Goal: Find specific page/section: Find specific page/section

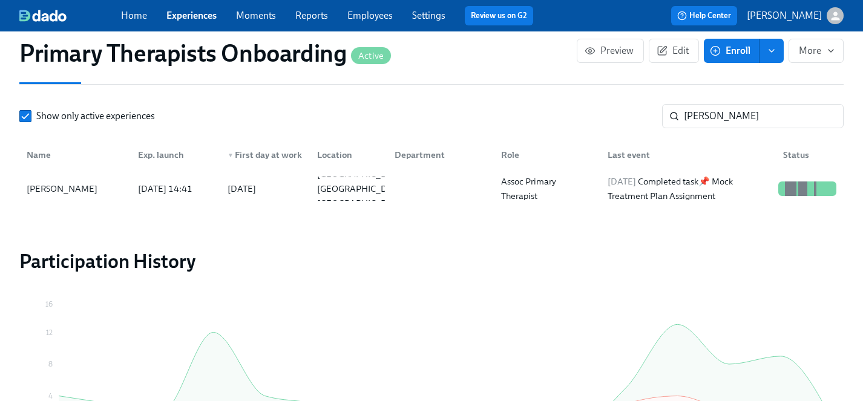
scroll to position [0, 14078]
click at [188, 15] on link "Experiences" at bounding box center [191, 15] width 50 height 11
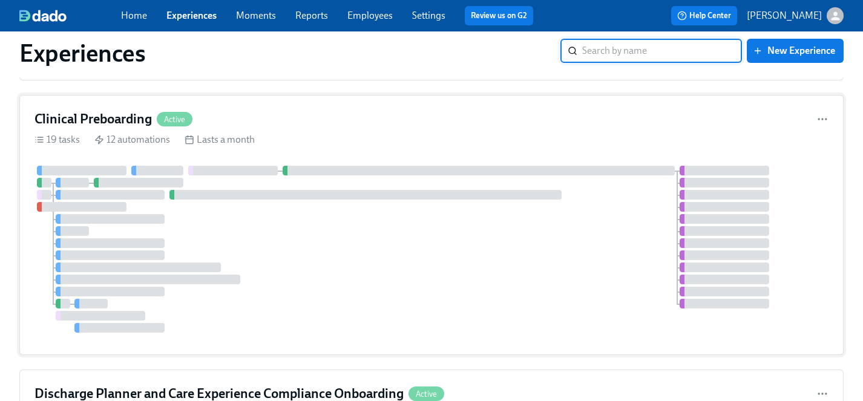
scroll to position [1013, 0]
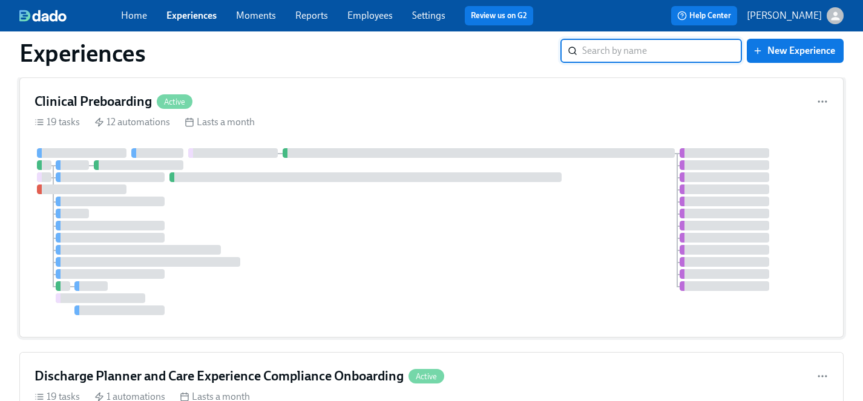
click at [352, 239] on div at bounding box center [431, 231] width 794 height 167
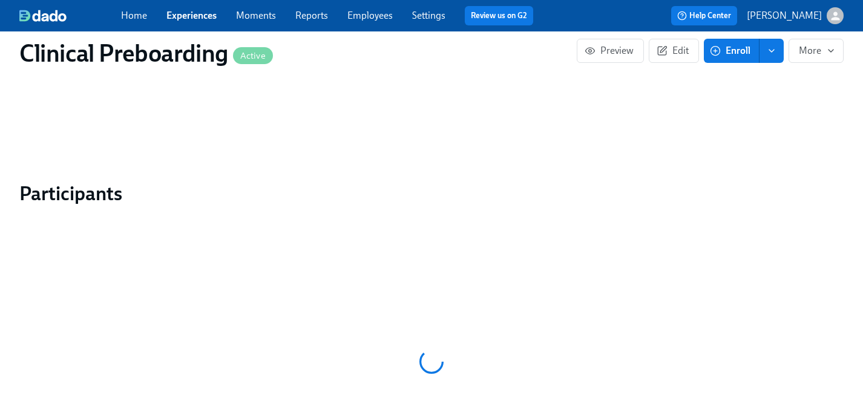
scroll to position [1110, 0]
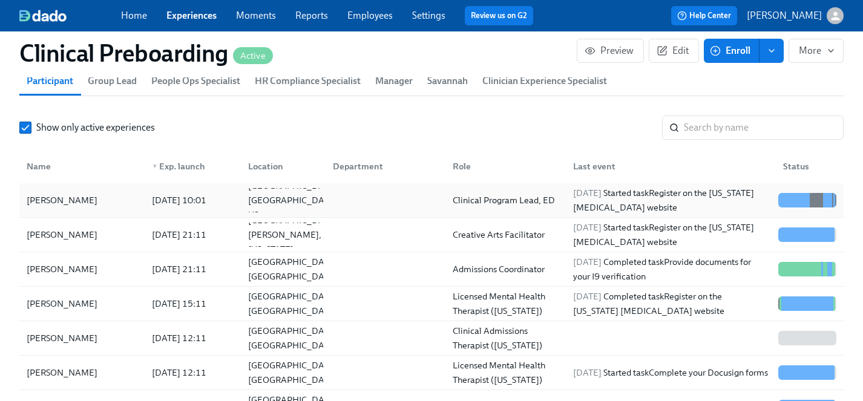
scroll to position [1330, 0]
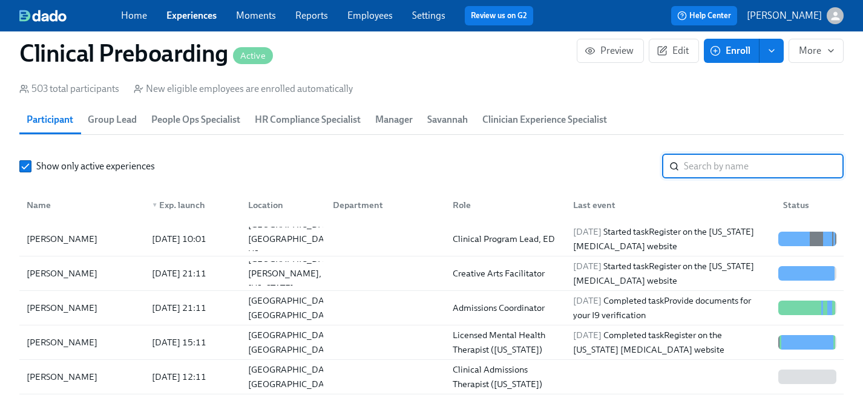
click at [723, 163] on input "search" at bounding box center [764, 166] width 160 height 24
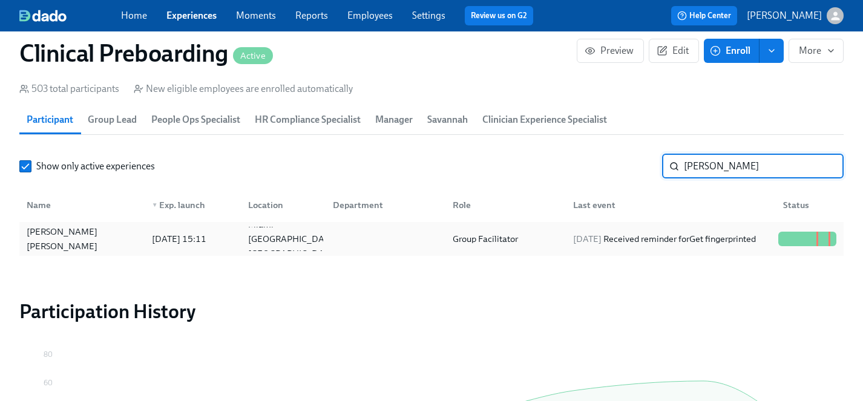
type input "claudia"
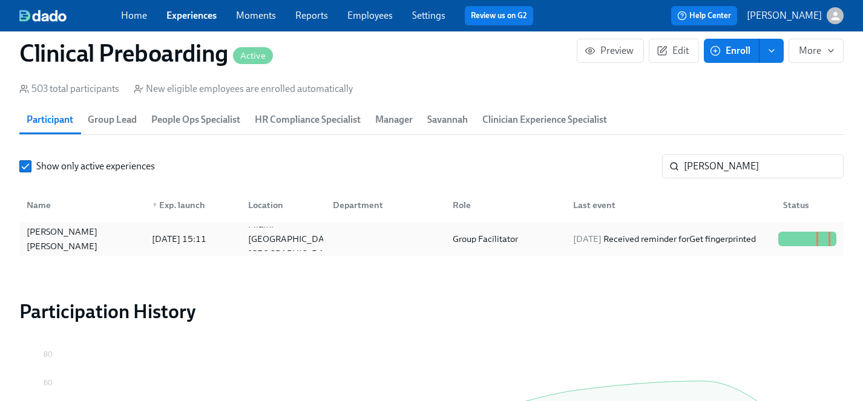
click at [87, 241] on div "Claudia Molina Camerota" at bounding box center [82, 238] width 120 height 29
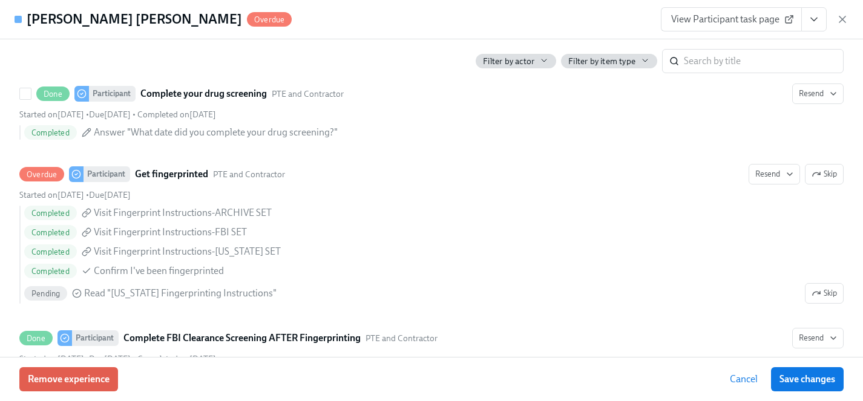
scroll to position [1660, 0]
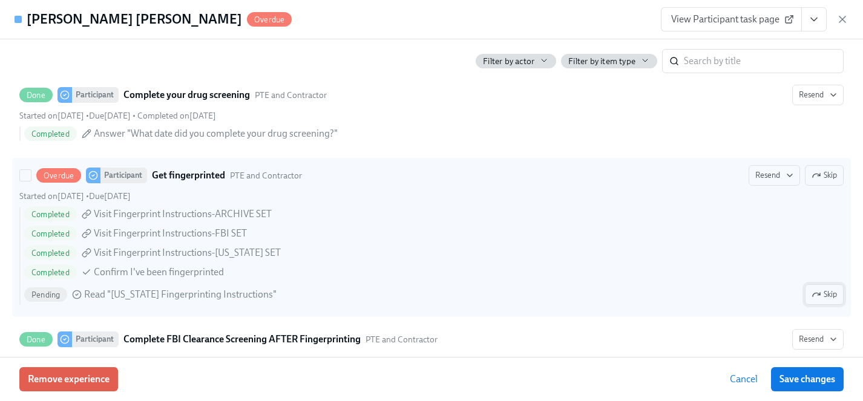
click at [828, 294] on span "Skip" at bounding box center [823, 295] width 25 height 12
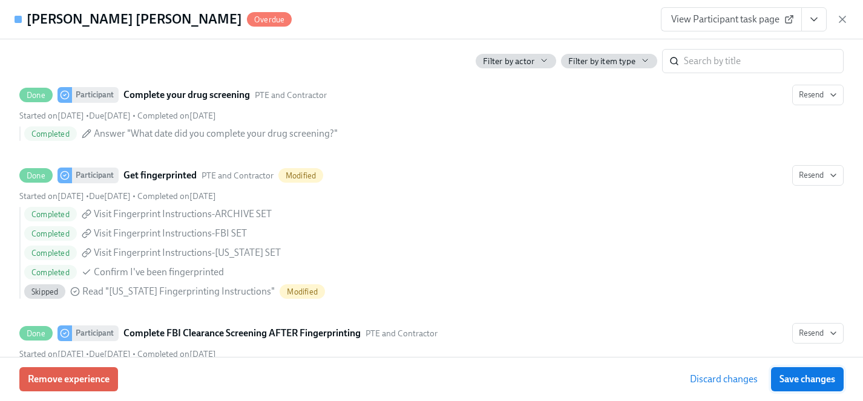
click at [810, 379] on span "Save changes" at bounding box center [807, 379] width 56 height 12
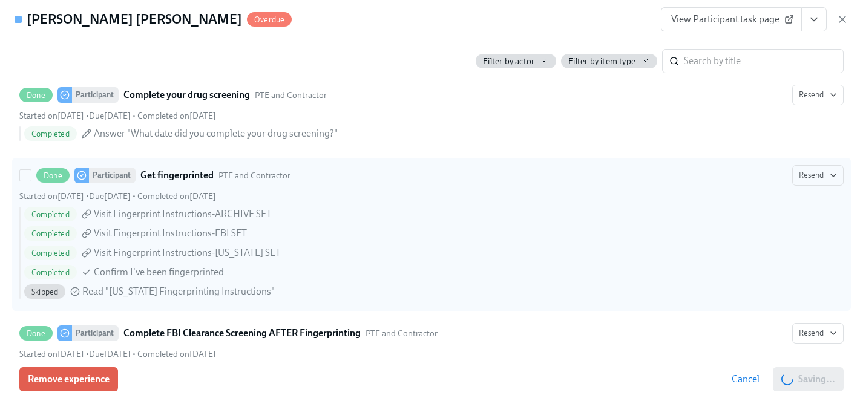
scroll to position [0, 15416]
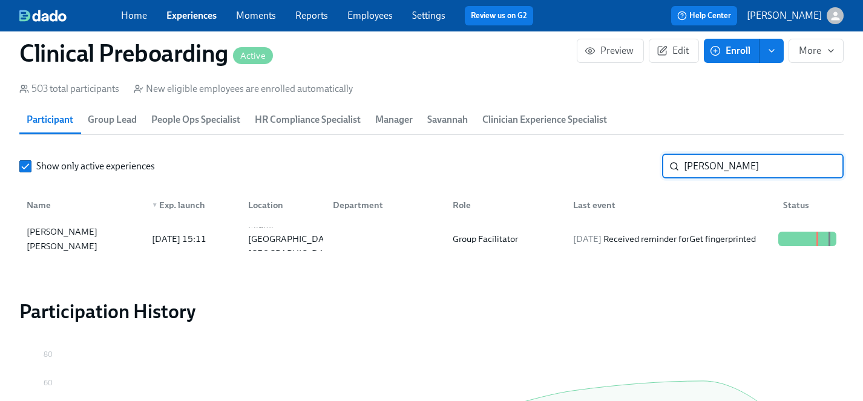
drag, startPoint x: 731, startPoint y: 169, endPoint x: 724, endPoint y: 165, distance: 8.4
click at [724, 165] on input "claudia" at bounding box center [764, 166] width 160 height 24
click at [192, 17] on link "Experiences" at bounding box center [191, 15] width 50 height 11
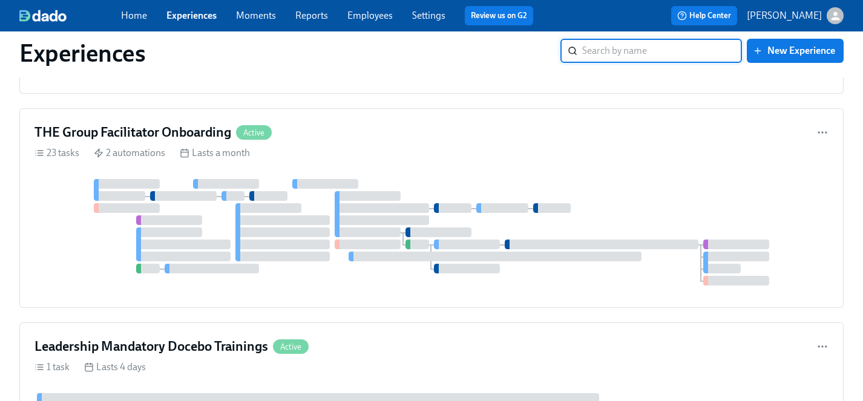
scroll to position [4157, 0]
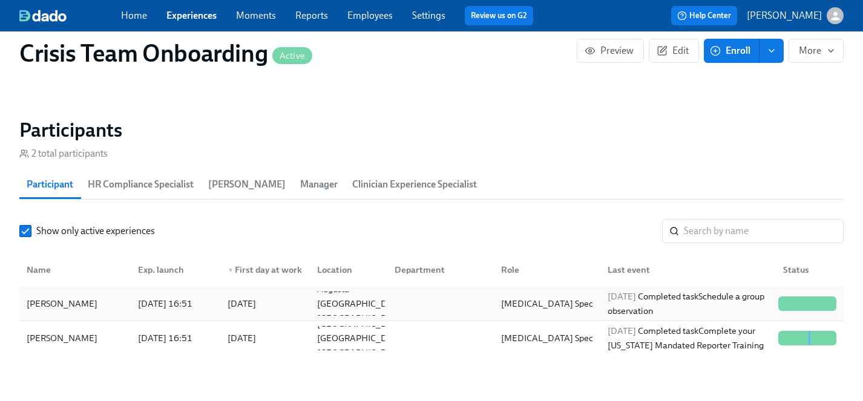
scroll to position [1174, 0]
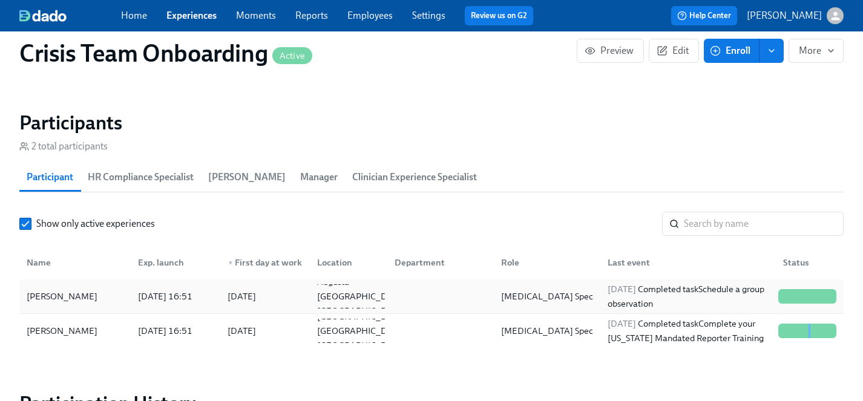
click at [56, 298] on div "Rose Dominey" at bounding box center [62, 296] width 80 height 15
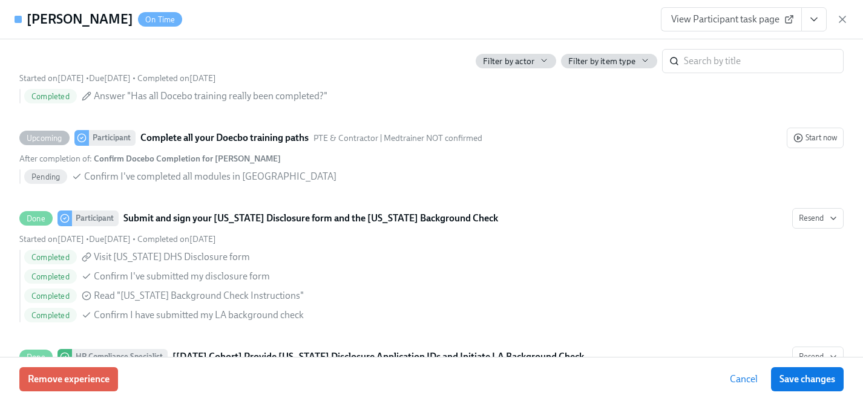
scroll to position [2368, 0]
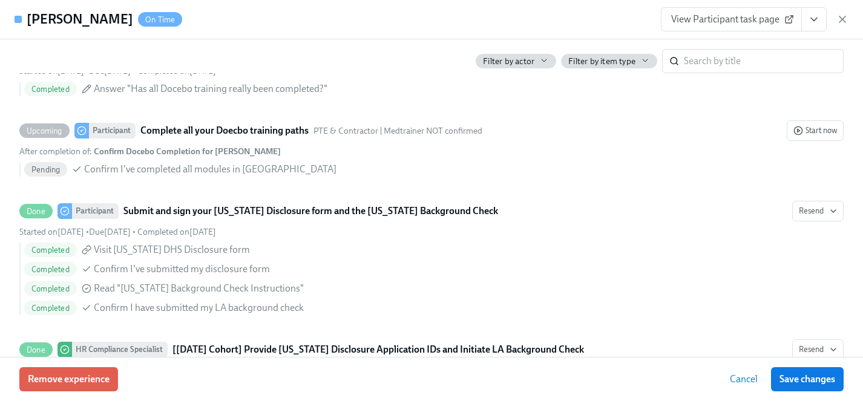
click at [716, 20] on span "View Participant task page" at bounding box center [731, 19] width 120 height 12
click at [810, 18] on icon "View task page" at bounding box center [814, 19] width 12 height 12
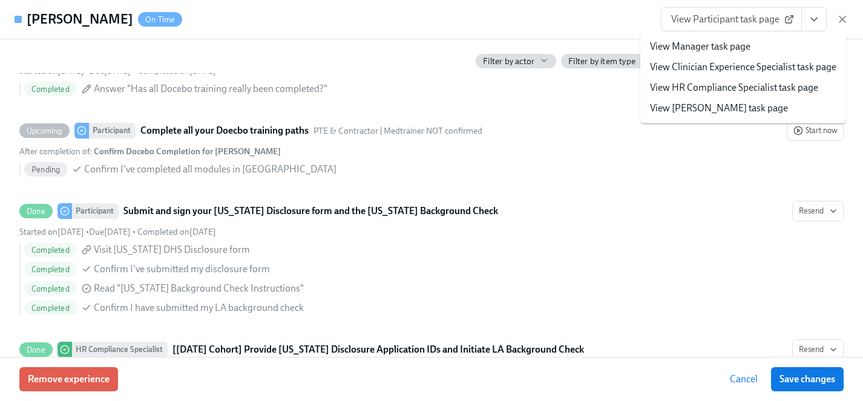
click at [716, 83] on link "View HR Compliance Specialist task page" at bounding box center [734, 87] width 168 height 13
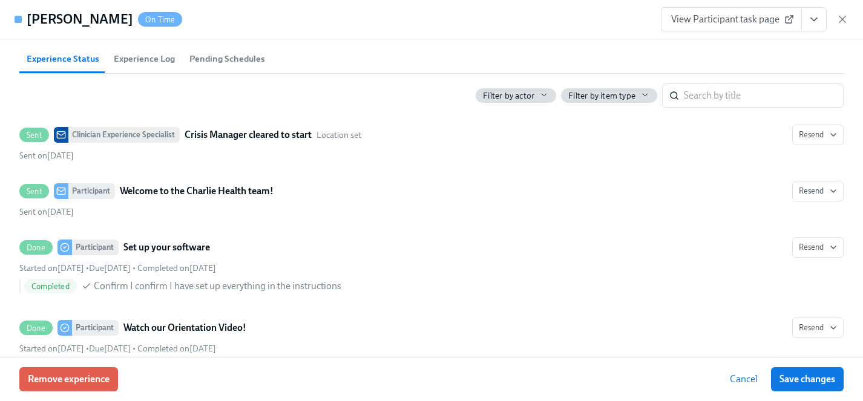
scroll to position [630, 0]
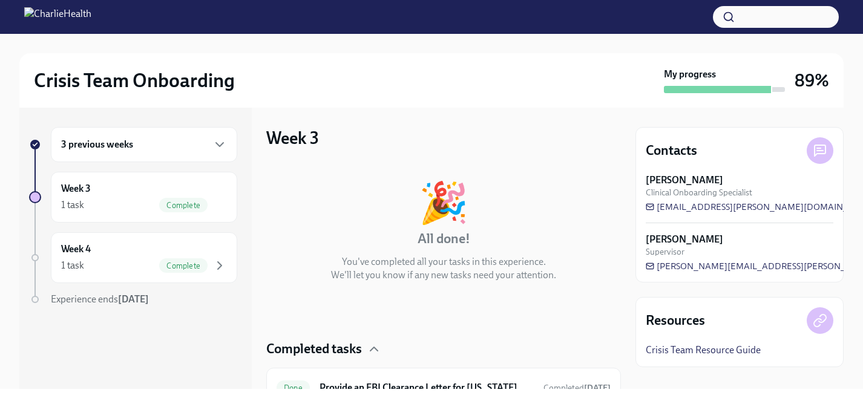
click at [139, 145] on div "3 previous weeks" at bounding box center [144, 144] width 166 height 15
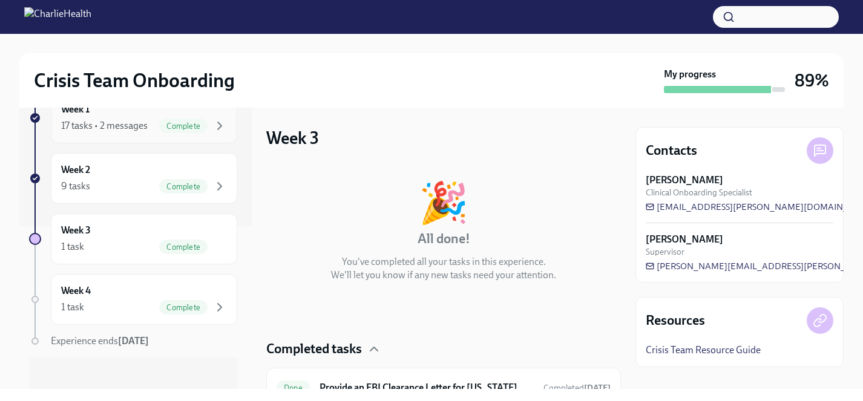
scroll to position [170, 0]
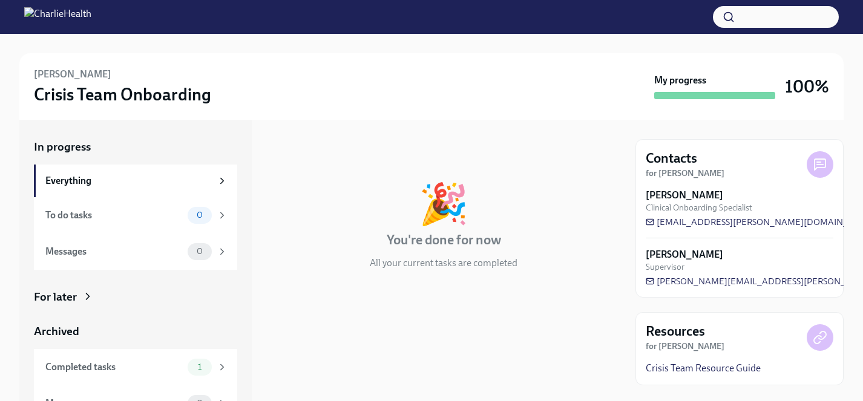
click at [65, 304] on div "For later" at bounding box center [55, 297] width 43 height 16
